Goal: Task Accomplishment & Management: Manage account settings

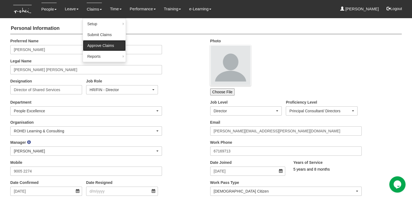
click at [91, 45] on link "Approve Claims" at bounding box center [104, 45] width 43 height 11
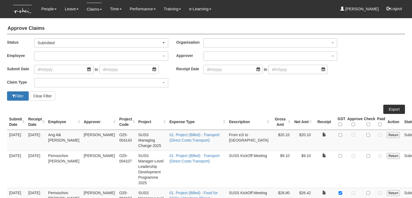
select select "50"
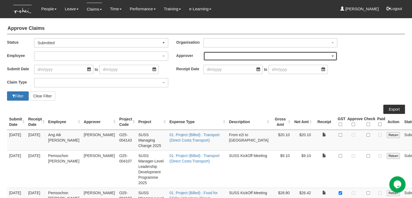
click at [225, 55] on div "button" at bounding box center [270, 56] width 133 height 9
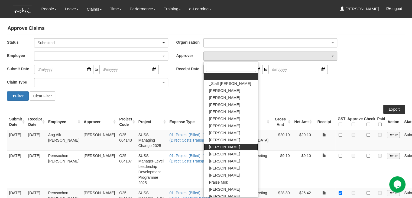
click at [222, 147] on span "[PERSON_NAME]" at bounding box center [224, 146] width 31 height 5
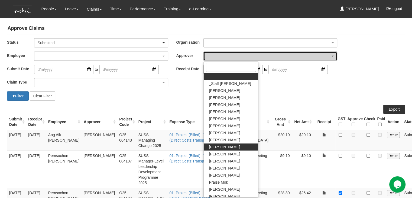
select select "924f1b2e-1f52-4a5a-a524-af1f71412b99"
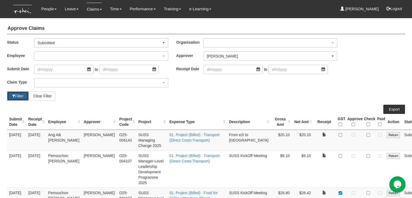
click at [18, 94] on button "Filter" at bounding box center [18, 95] width 22 height 9
select select "50"
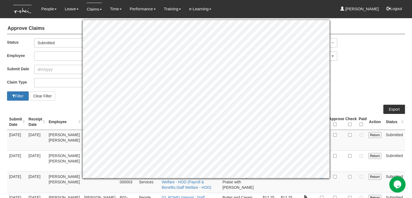
click at [340, 100] on div "Filter Clear Filter" at bounding box center [206, 95] width 406 height 9
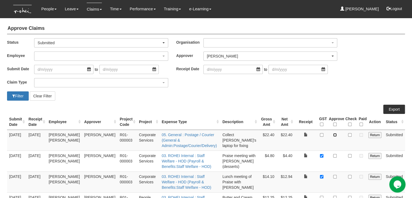
click at [335, 135] on input "checkbox" at bounding box center [335, 135] width 4 height 4
checkbox input "true"
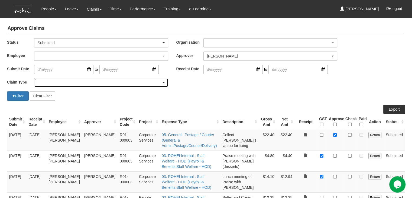
click at [155, 85] on div "button" at bounding box center [100, 82] width 133 height 9
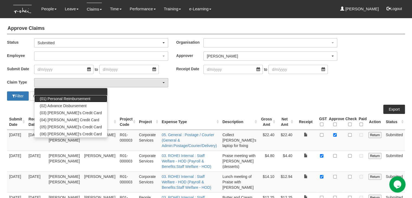
click at [84, 99] on span "(01) Personal Reimbursement" at bounding box center [65, 98] width 51 height 5
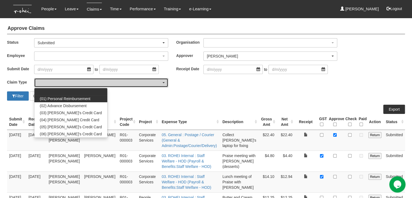
select select "14"
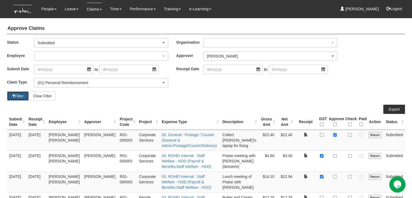
click at [15, 96] on button "Filter" at bounding box center [18, 95] width 22 height 9
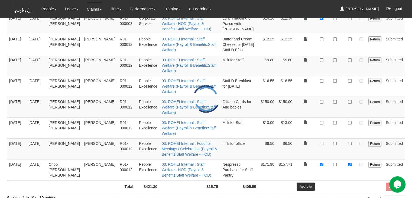
scroll to position [162, 0]
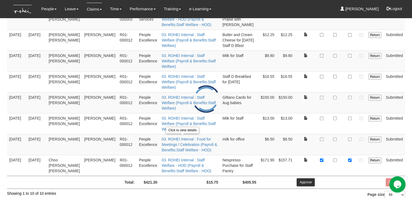
select select "50"
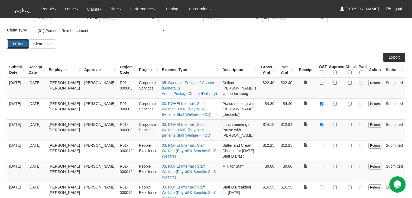
scroll to position [46, 0]
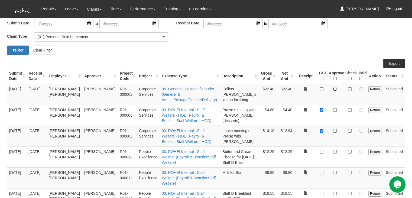
click at [334, 88] on input "checkbox" at bounding box center [335, 89] width 4 height 4
checkbox input "true"
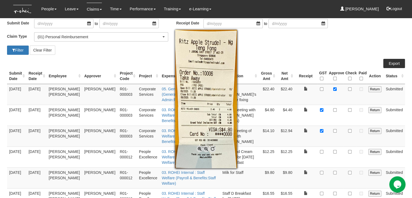
click at [334, 110] on div at bounding box center [206, 99] width 412 height 198
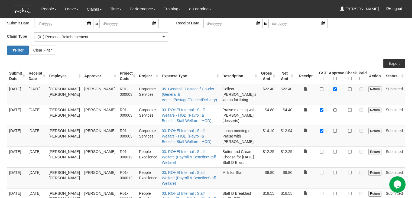
click at [334, 110] on input "checkbox" at bounding box center [335, 110] width 4 height 4
checkbox input "true"
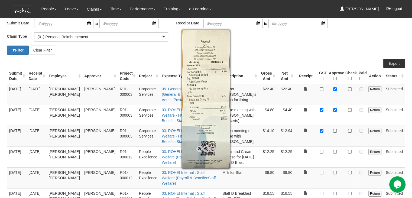
click at [335, 128] on div at bounding box center [206, 99] width 412 height 198
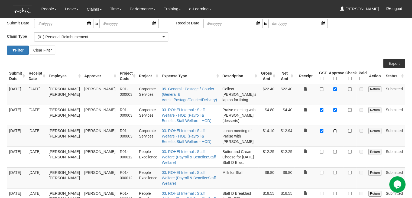
click at [334, 130] on input "checkbox" at bounding box center [335, 131] width 4 height 4
checkbox input "true"
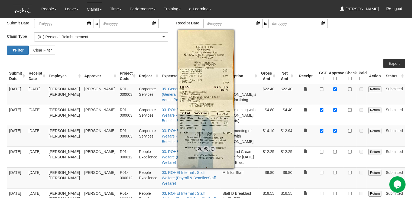
click at [320, 150] on div at bounding box center [206, 99] width 412 height 198
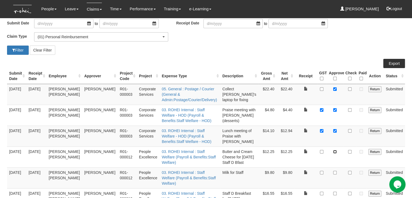
click at [334, 150] on input "checkbox" at bounding box center [335, 152] width 4 height 4
checkbox input "true"
click at [320, 150] on input "checkbox" at bounding box center [322, 152] width 4 height 4
checkbox input "true"
click at [310, 159] on td at bounding box center [305, 156] width 22 height 21
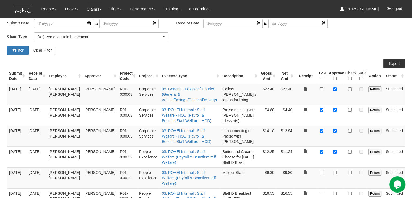
scroll to position [73, 0]
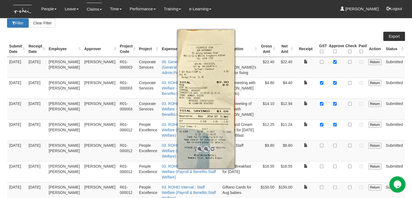
click at [322, 144] on div at bounding box center [206, 99] width 412 height 198
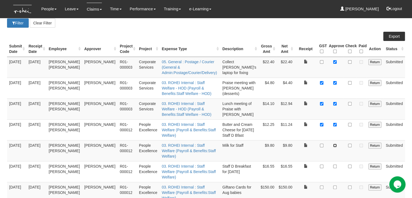
click at [334, 144] on input "checkbox" at bounding box center [335, 145] width 4 height 4
checkbox input "true"
click at [320, 144] on input "checkbox" at bounding box center [322, 145] width 4 height 4
checkbox input "true"
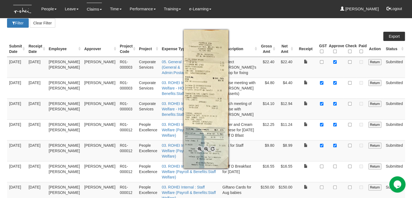
click at [322, 165] on div at bounding box center [206, 99] width 412 height 198
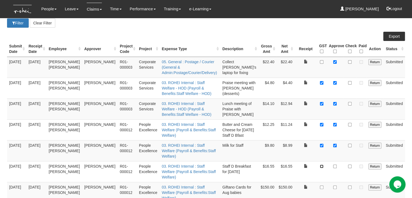
click at [322, 165] on input "checkbox" at bounding box center [322, 166] width 4 height 4
checkbox input "true"
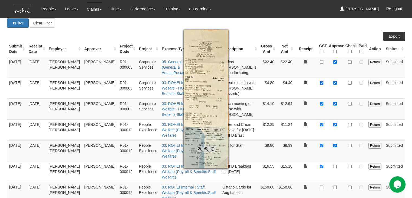
click at [334, 165] on div at bounding box center [206, 99] width 412 height 198
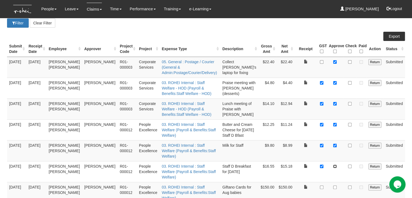
click at [334, 165] on input "checkbox" at bounding box center [335, 166] width 4 height 4
checkbox input "true"
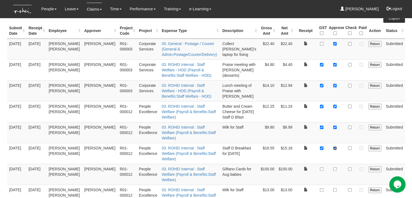
scroll to position [100, 0]
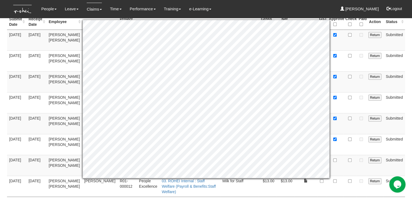
click at [337, 163] on td at bounding box center [334, 165] width 17 height 21
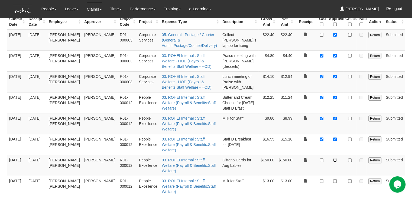
click at [335, 159] on input "checkbox" at bounding box center [335, 160] width 4 height 4
checkbox input "true"
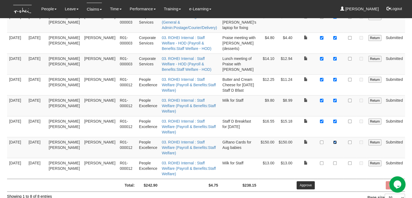
scroll to position [127, 0]
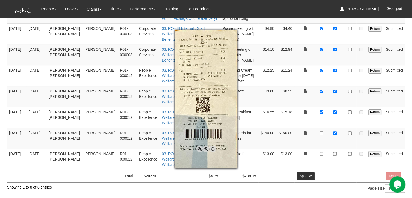
click at [323, 153] on div at bounding box center [206, 99] width 412 height 198
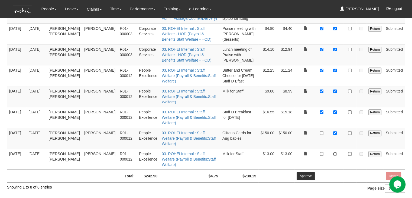
click at [334, 152] on input "checkbox" at bounding box center [335, 154] width 4 height 4
checkbox input "true"
click at [321, 152] on input "checkbox" at bounding box center [322, 154] width 4 height 4
checkbox input "true"
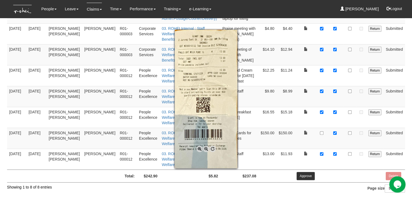
click at [315, 159] on div at bounding box center [206, 99] width 412 height 198
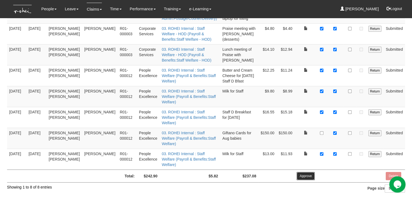
click at [308, 172] on input "Approve" at bounding box center [305, 176] width 18 height 8
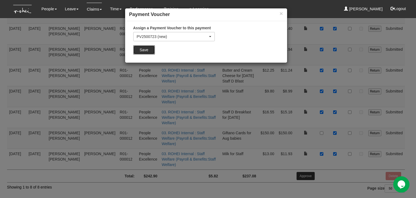
click at [142, 50] on input "Save" at bounding box center [144, 49] width 22 height 9
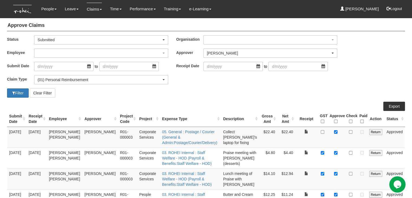
scroll to position [0, 0]
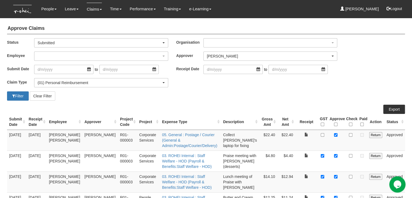
click at [206, 101] on div "Approve Claims Status -- All -- Submitted Approved Verified Returned Paid Submi…" at bounding box center [205, 170] width 399 height 300
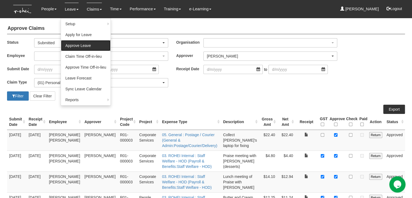
click at [76, 46] on link "Approve Leave" at bounding box center [86, 45] width 50 height 11
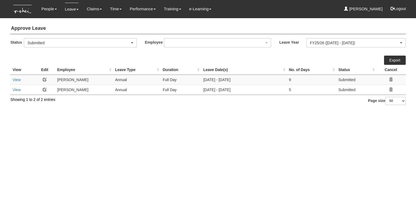
select select "50"
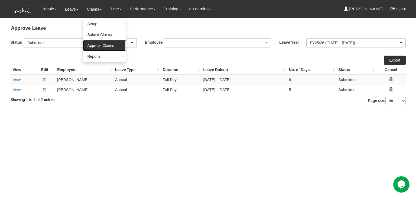
click at [93, 46] on link "Approve Claims" at bounding box center [104, 45] width 43 height 11
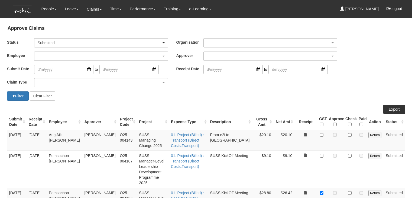
select select "50"
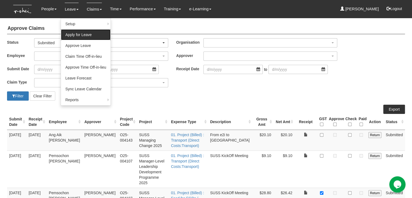
click at [76, 32] on link "Apply for Leave" at bounding box center [86, 34] width 50 height 11
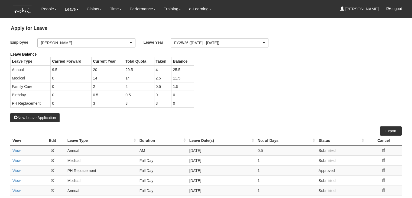
select select "50"
click at [127, 127] on div "View Edit Leave Type Duration Leave Date(s) No. of Days Status Cancel View" at bounding box center [205, 200] width 391 height 149
